Goal: Information Seeking & Learning: Learn about a topic

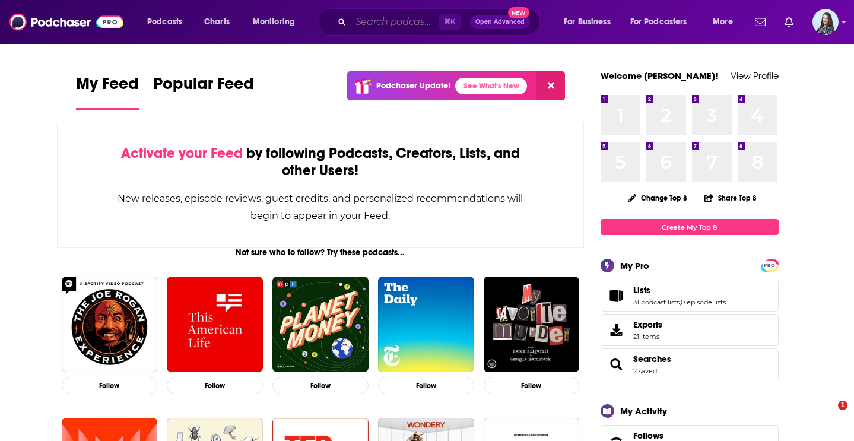
drag, startPoint x: 0, startPoint y: 0, endPoint x: 418, endPoint y: 24, distance: 418.4
click at [418, 24] on input "Search podcasts, credits, & more..." at bounding box center [395, 21] width 88 height 19
paste input "[PERSON_NAME]"
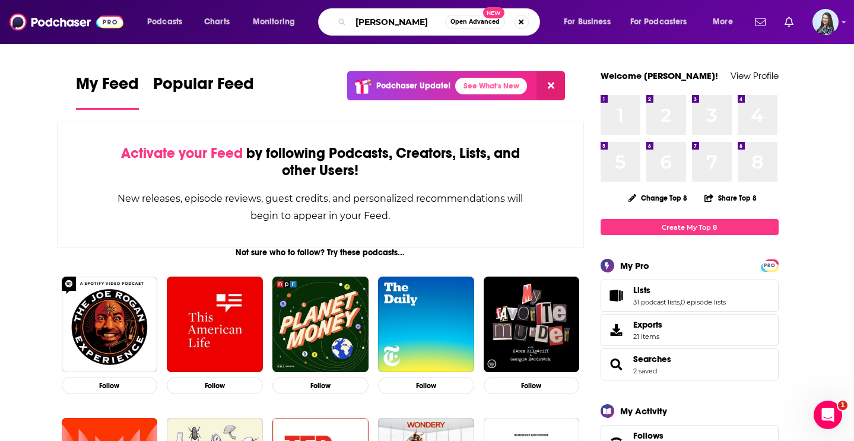
type input "[PERSON_NAME]"
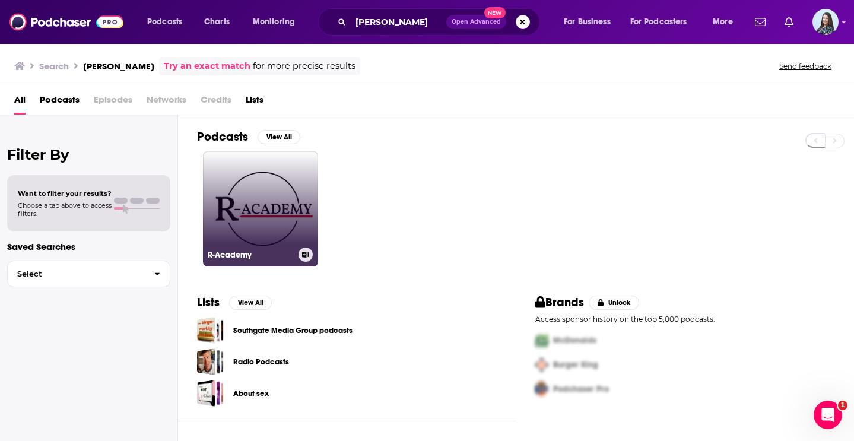
click at [280, 203] on link "R-Academy" at bounding box center [260, 208] width 115 height 115
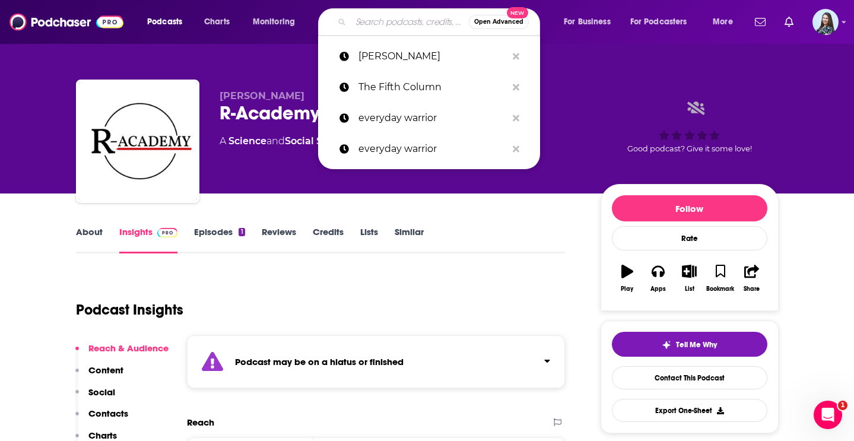
click at [411, 19] on input "Search podcasts, credits, & more..." at bounding box center [410, 21] width 118 height 19
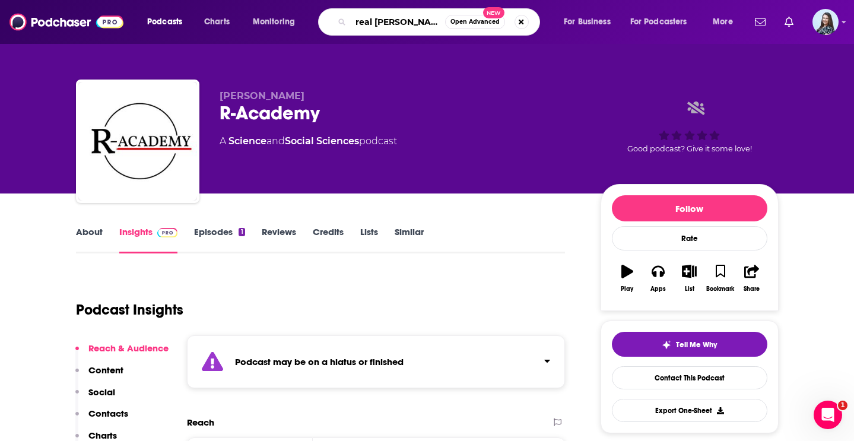
type input "real time"
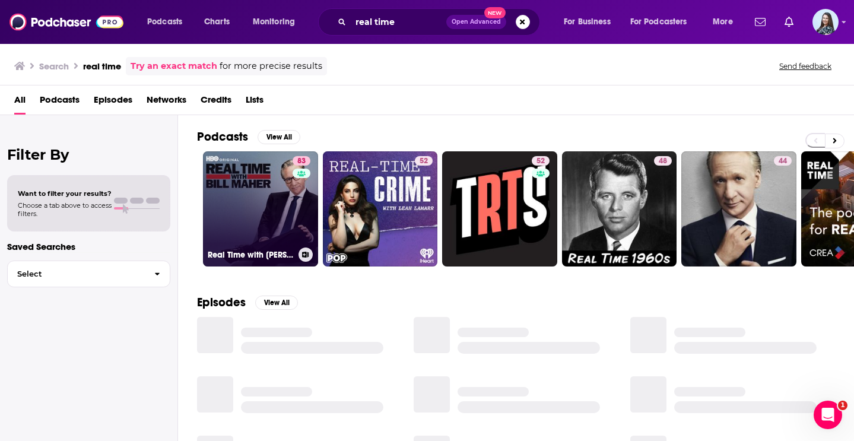
click at [266, 204] on link "83 Real Time with [PERSON_NAME]" at bounding box center [260, 208] width 115 height 115
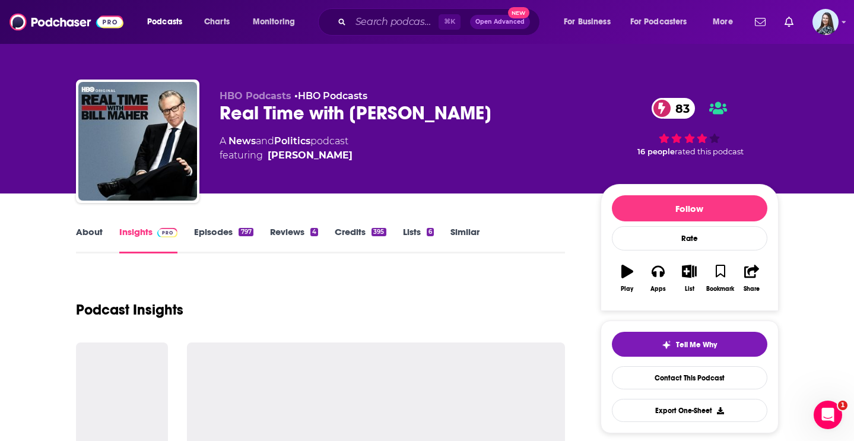
click at [268, 116] on div "Real Time with [PERSON_NAME] 83" at bounding box center [401, 112] width 362 height 23
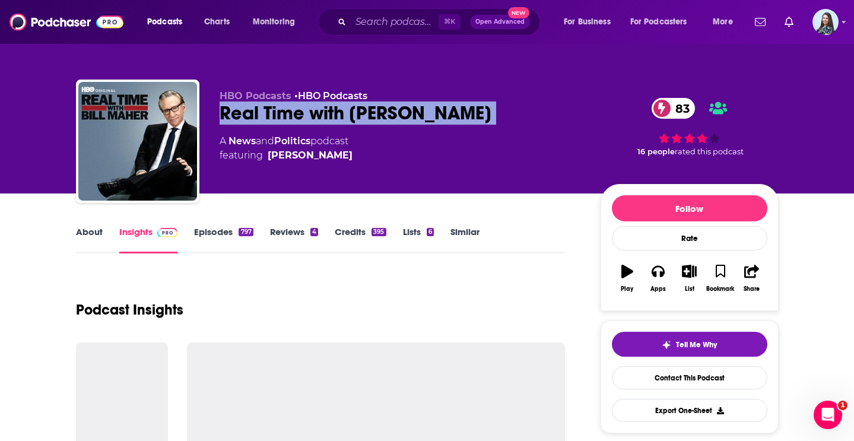
click at [268, 116] on div "Real Time with [PERSON_NAME] 83" at bounding box center [401, 112] width 362 height 23
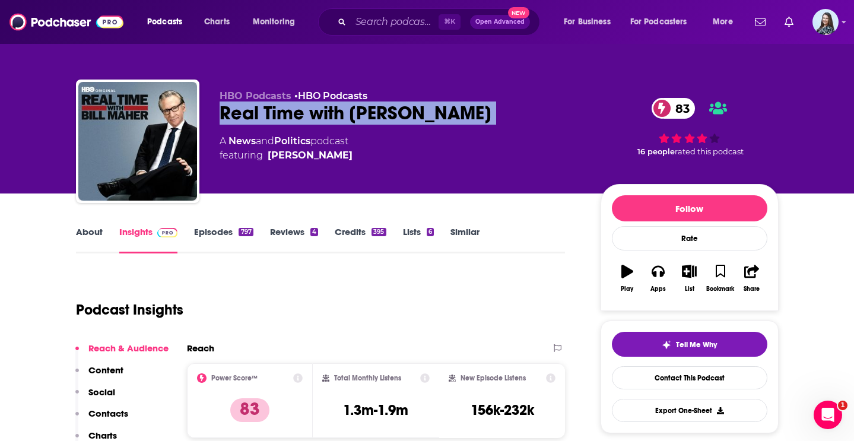
copy div "Real Time with [PERSON_NAME] 83"
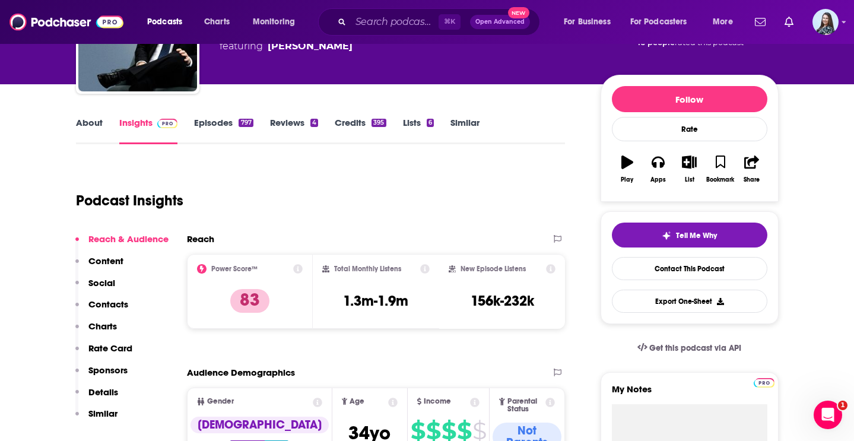
scroll to position [114, 0]
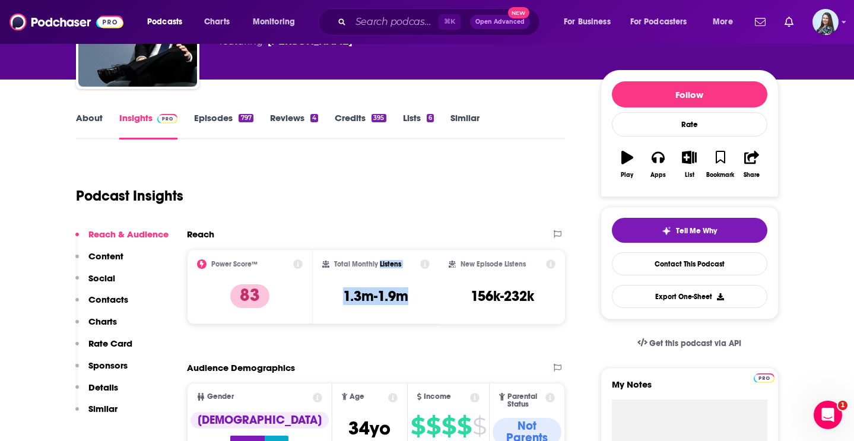
drag, startPoint x: 409, startPoint y: 297, endPoint x: 380, endPoint y: 263, distance: 44.5
click at [380, 263] on div "Total Monthly Listens 1.3m-1.9m" at bounding box center [375, 286] width 107 height 55
copy div "Listens 1.3m-1.9m"
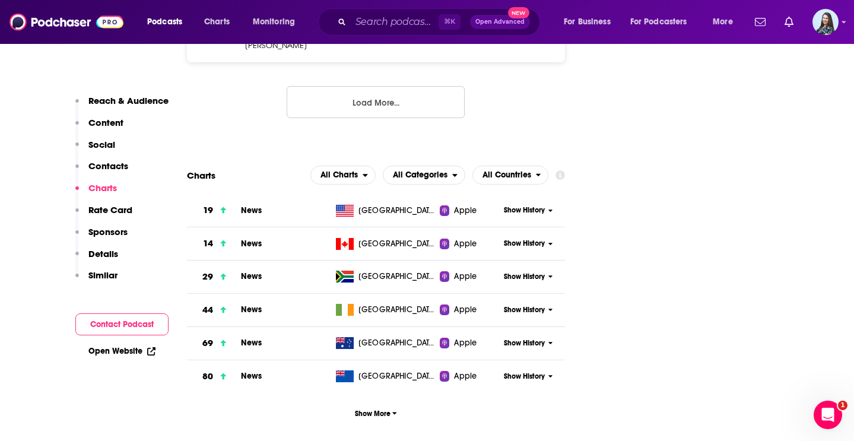
scroll to position [1503, 0]
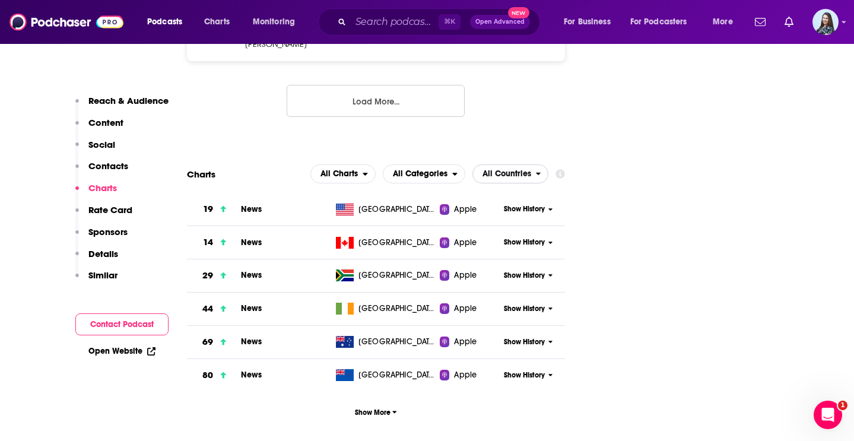
click at [503, 170] on span "All Countries" at bounding box center [506, 174] width 49 height 8
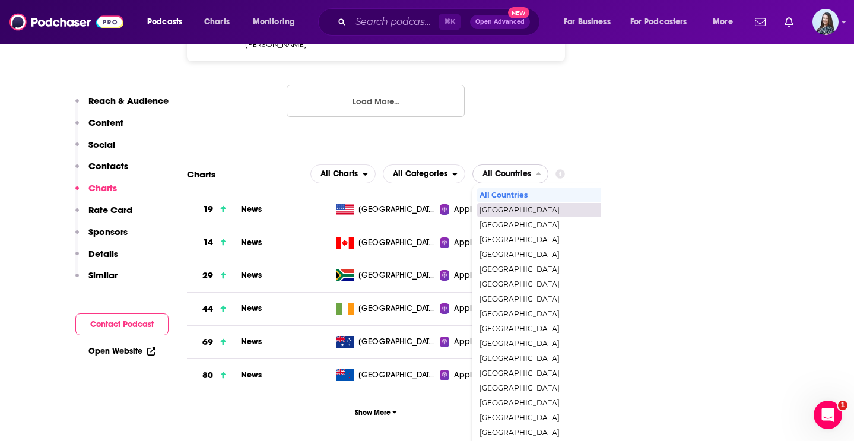
click at [507, 206] on span "[GEOGRAPHIC_DATA]" at bounding box center [561, 209] width 164 height 7
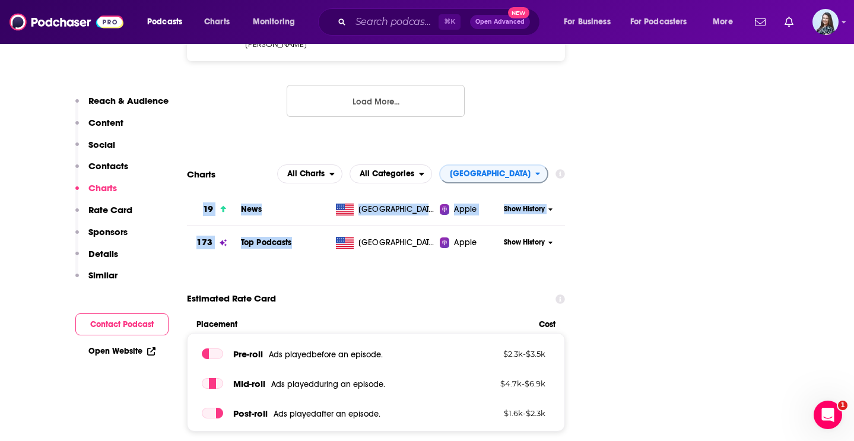
drag, startPoint x: 302, startPoint y: 159, endPoint x: 193, endPoint y: 132, distance: 112.0
click at [194, 193] on tbody "19 News United States Apple Show History 173 Top Podcasts [GEOGRAPHIC_DATA] App…" at bounding box center [376, 226] width 379 height 66
copy tbody "19 News United States Apple Show History 173 Top Podcasts"
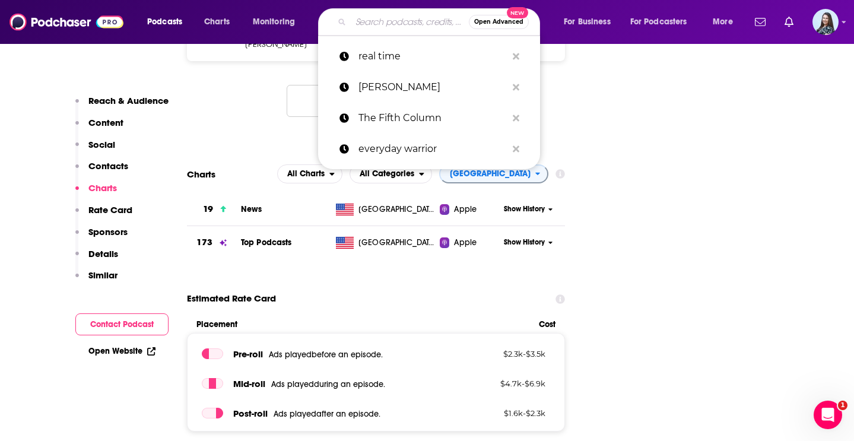
click at [405, 20] on input "Search podcasts, credits, & more..." at bounding box center [410, 21] width 118 height 19
paste input "Uncomfortable Conversations"
type input "Uncomfortable Conversations"
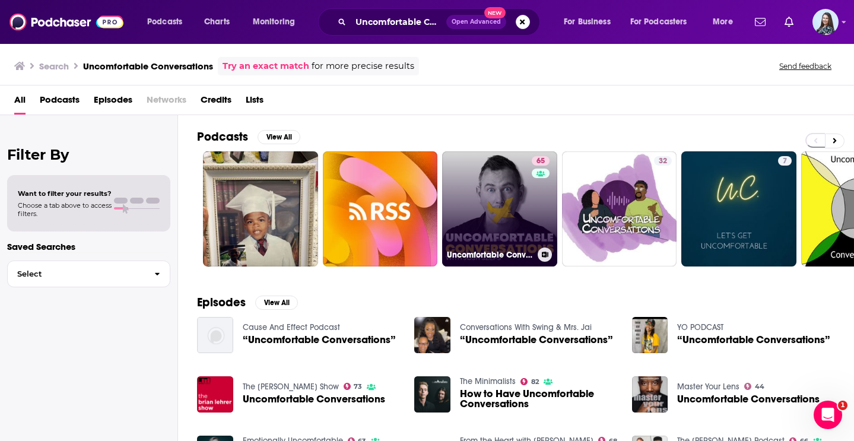
click at [497, 206] on link "65 Uncomfortable Conversations with [PERSON_NAME]" at bounding box center [499, 208] width 115 height 115
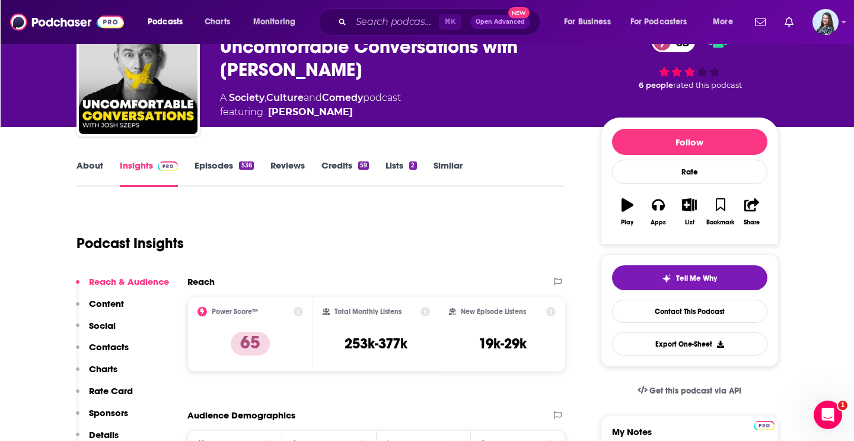
scroll to position [20, 0]
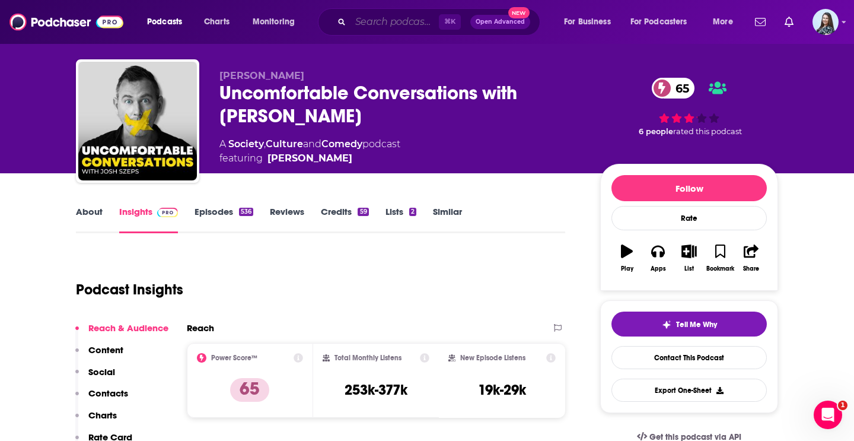
click at [384, 15] on input "Search podcasts, credits, & more..." at bounding box center [395, 21] width 88 height 19
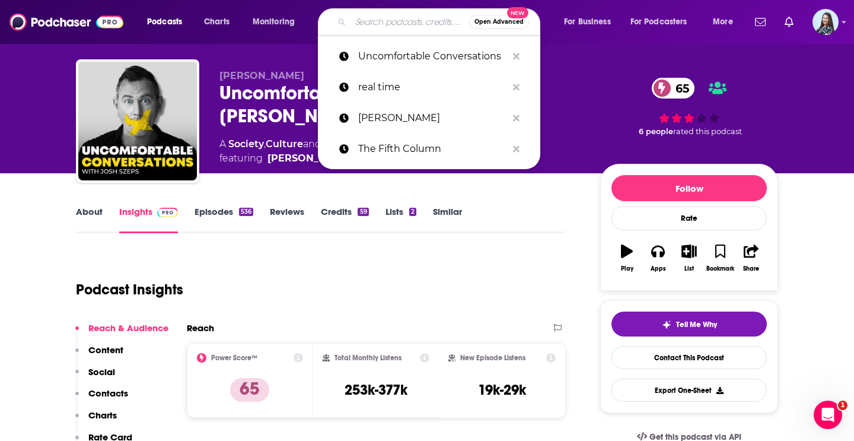
paste input "his Is Woman's Work"
type input "his Is Woman's Work"
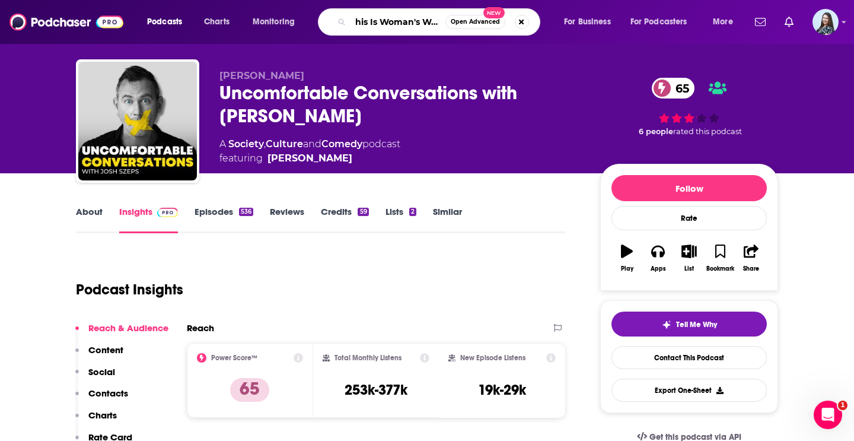
scroll to position [0, 9]
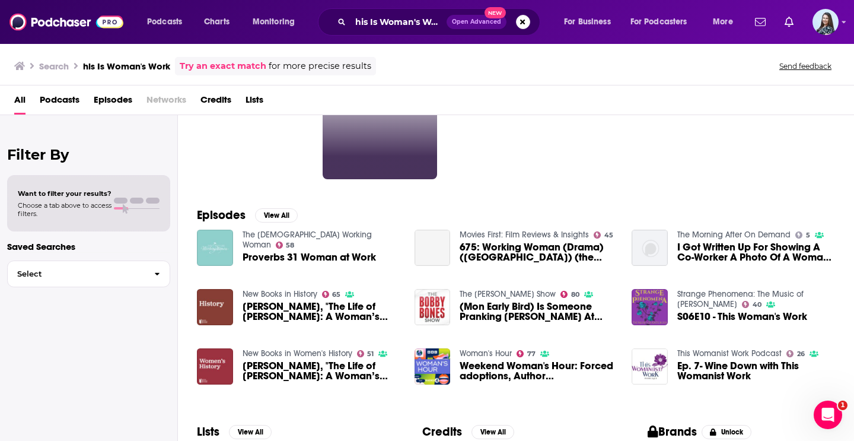
scroll to position [90, 0]
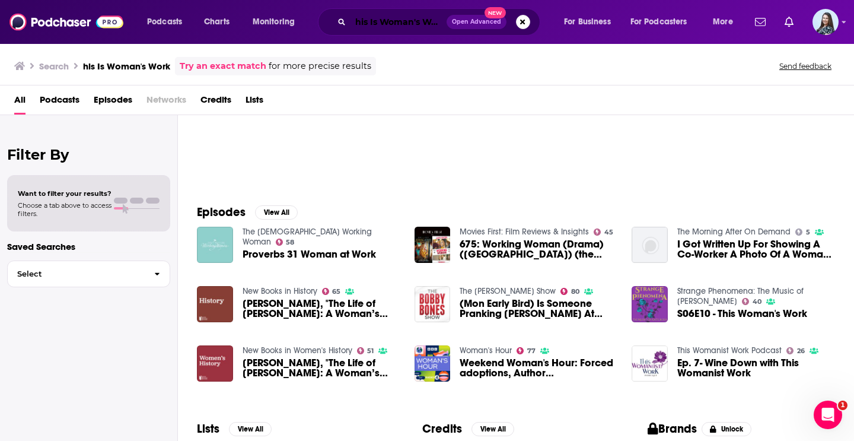
click at [408, 23] on input "his Is Woman's Work" at bounding box center [399, 21] width 96 height 19
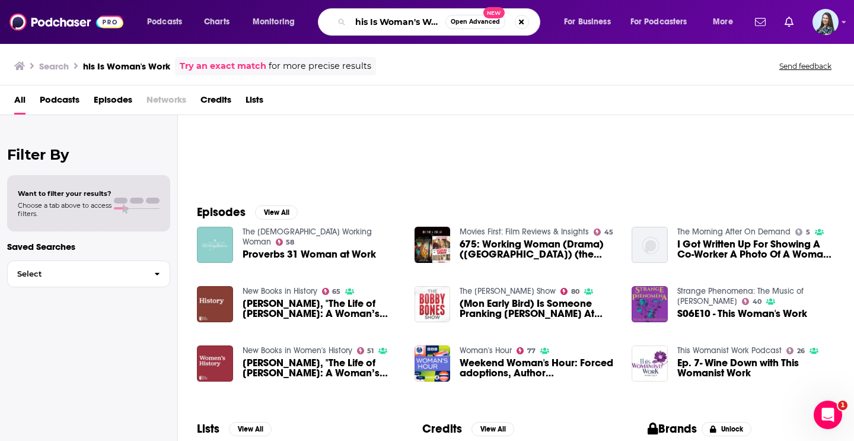
click at [431, 21] on input "his Is Woman's Work" at bounding box center [398, 21] width 95 height 19
paste input "[PERSON_NAME]"
type input "[PERSON_NAME]"
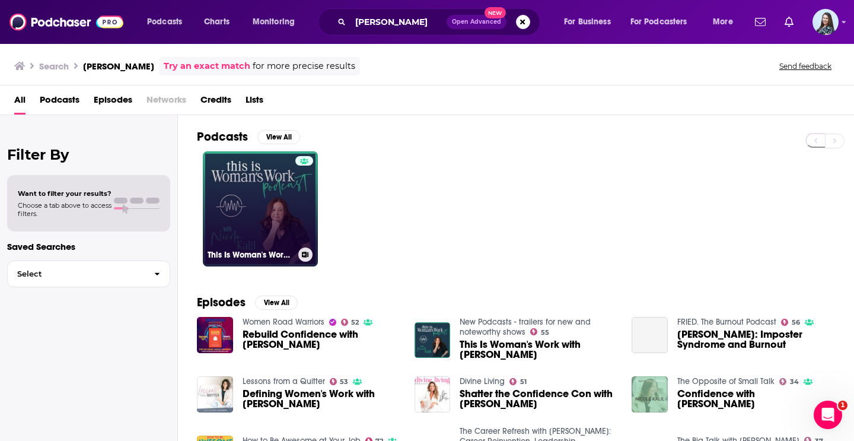
click at [294, 185] on link "This Is Woman's Work with [PERSON_NAME]" at bounding box center [260, 208] width 115 height 115
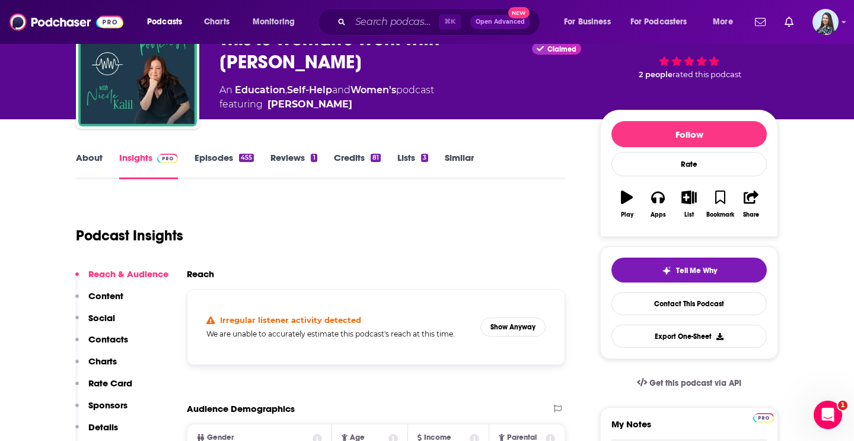
scroll to position [85, 0]
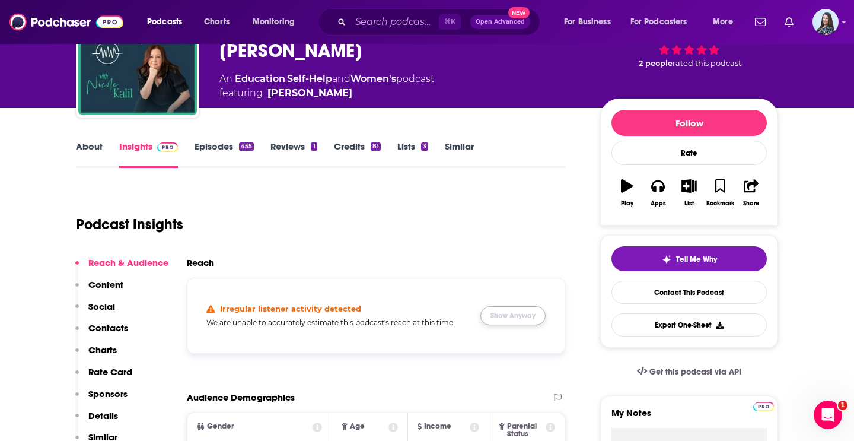
click at [522, 319] on button "Show Anyway" at bounding box center [513, 315] width 65 height 19
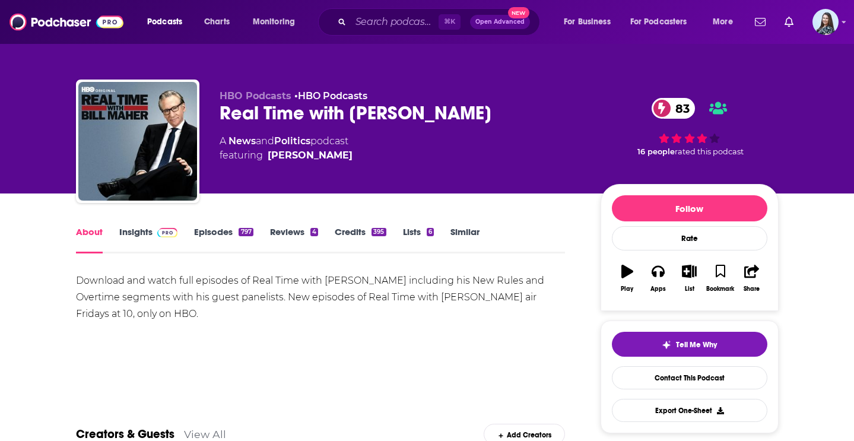
click at [144, 233] on link "Insights" at bounding box center [148, 239] width 59 height 27
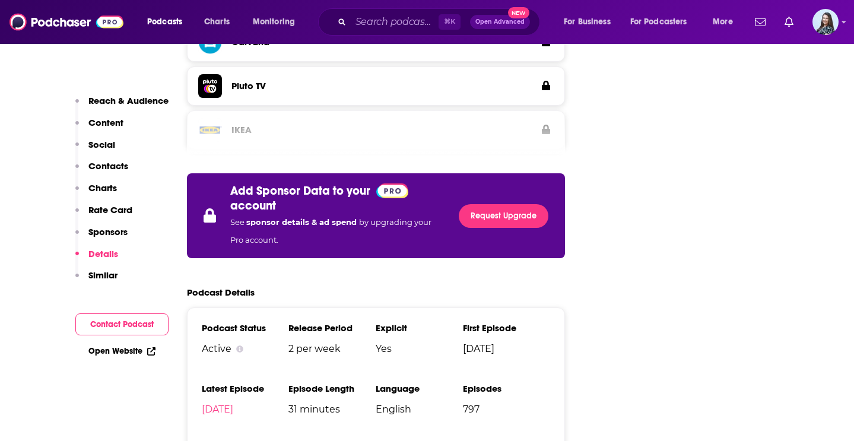
scroll to position [2124, 0]
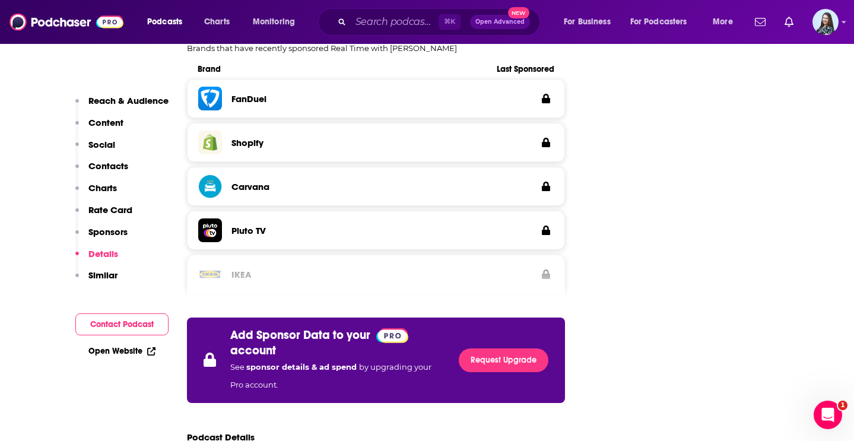
scroll to position [0, 0]
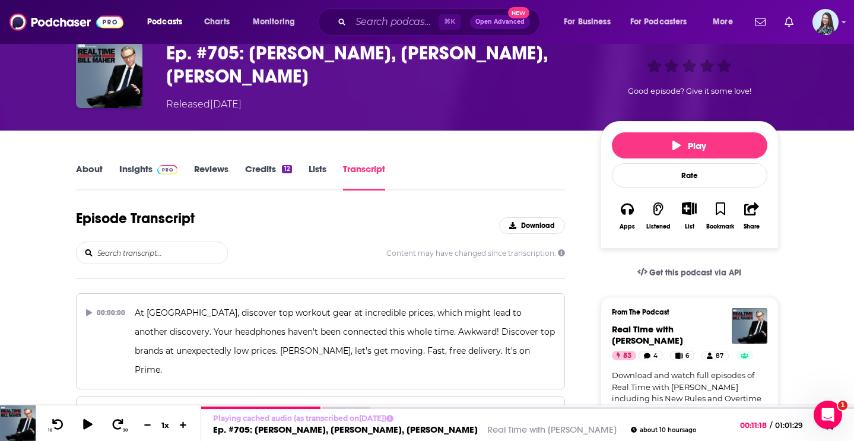
scroll to position [0, 265]
